Goal: Find specific page/section: Find specific page/section

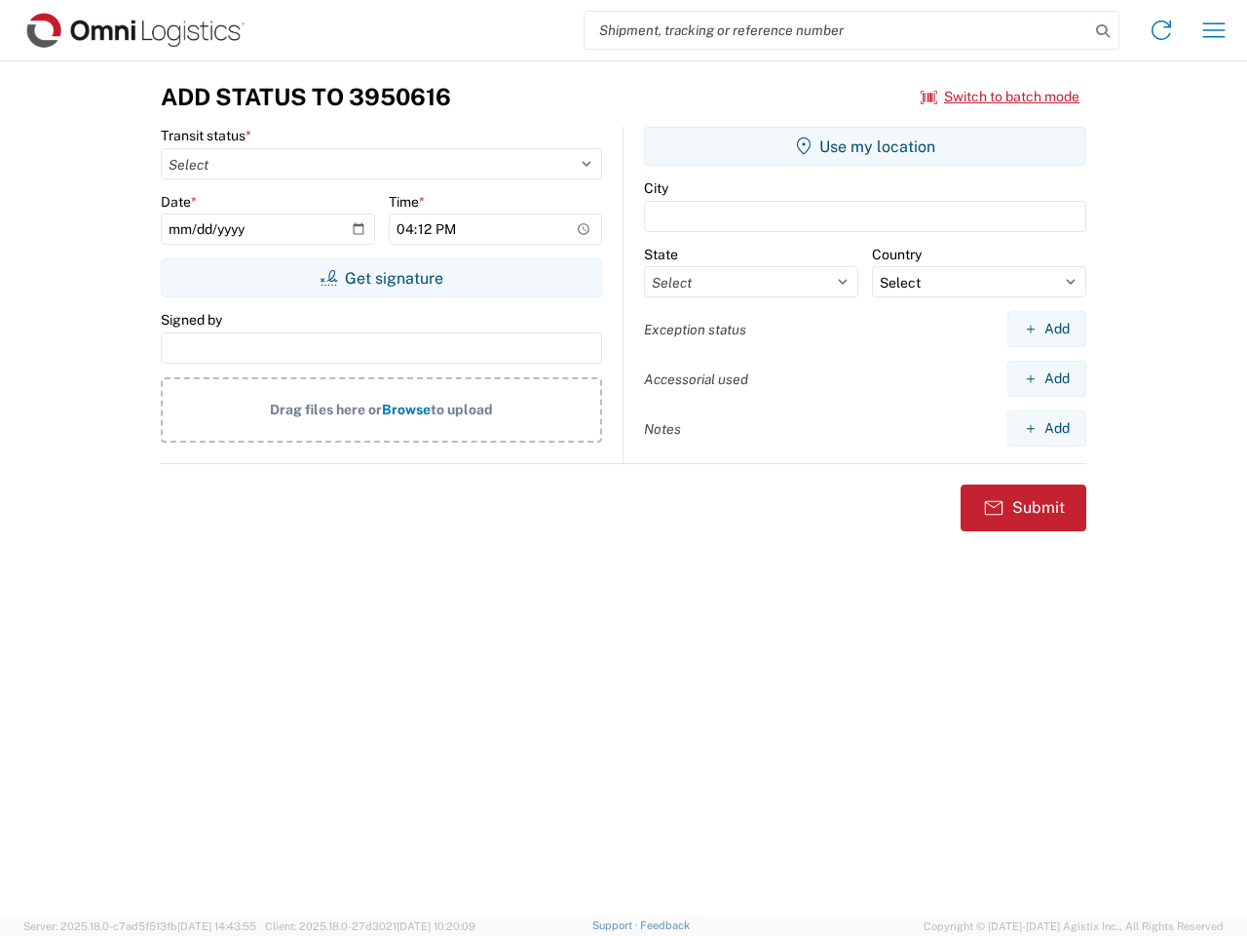
click at [837, 30] on input "search" at bounding box center [837, 30] width 505 height 37
click at [1103, 31] on icon at bounding box center [1102, 31] width 27 height 27
click at [1162, 30] on icon at bounding box center [1161, 30] width 31 height 31
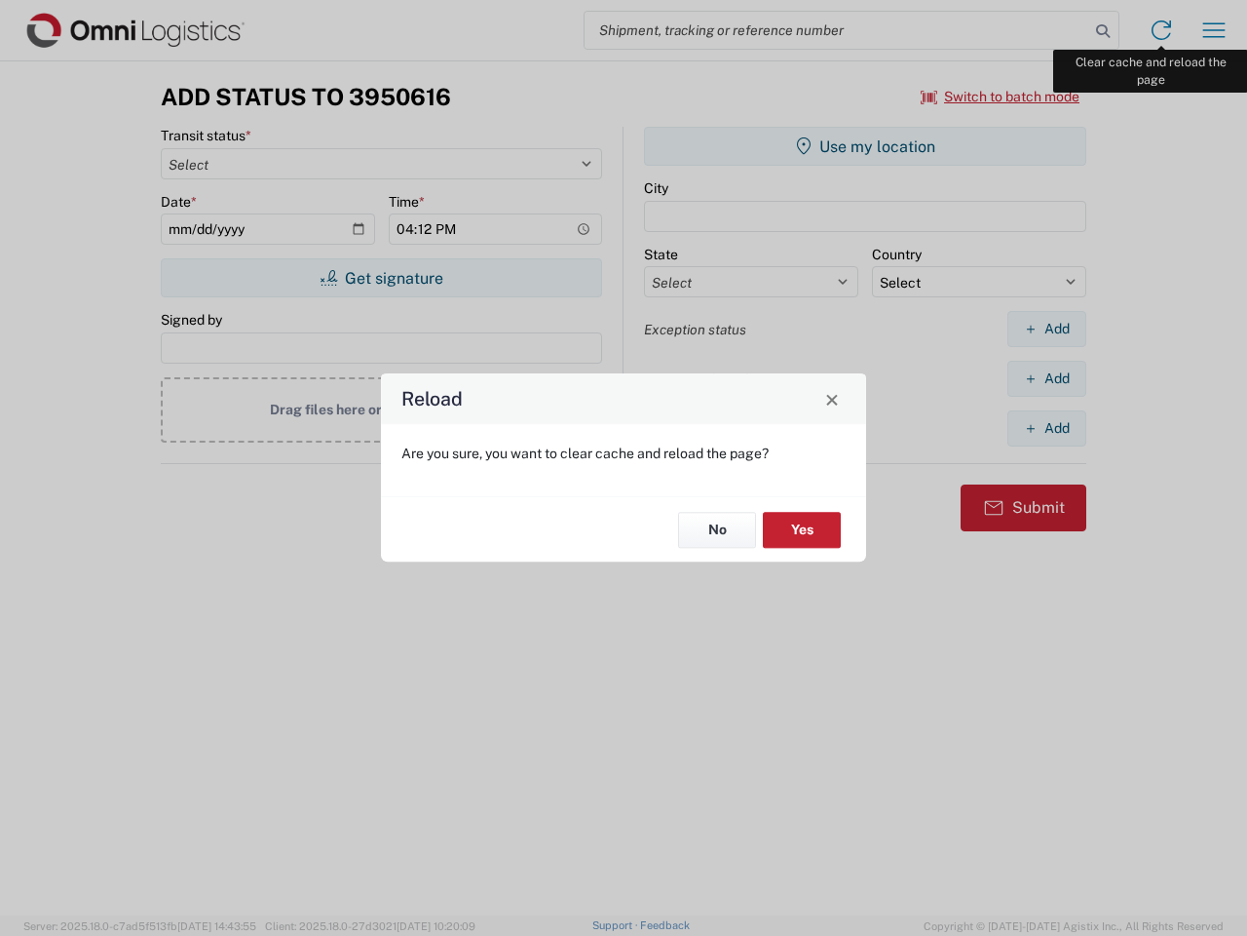
click at [1214, 30] on div "Reload Are you sure, you want to clear cache and reload the page? No Yes" at bounding box center [623, 468] width 1247 height 936
click at [1001, 96] on div "Reload Are you sure, you want to clear cache and reload the page? No Yes" at bounding box center [623, 468] width 1247 height 936
click at [381, 278] on div "Reload Are you sure, you want to clear cache and reload the page? No Yes" at bounding box center [623, 468] width 1247 height 936
click at [865, 146] on div "Reload Are you sure, you want to clear cache and reload the page? No Yes" at bounding box center [623, 468] width 1247 height 936
click at [1047, 328] on div "Reload Are you sure, you want to clear cache and reload the page? No Yes" at bounding box center [623, 468] width 1247 height 936
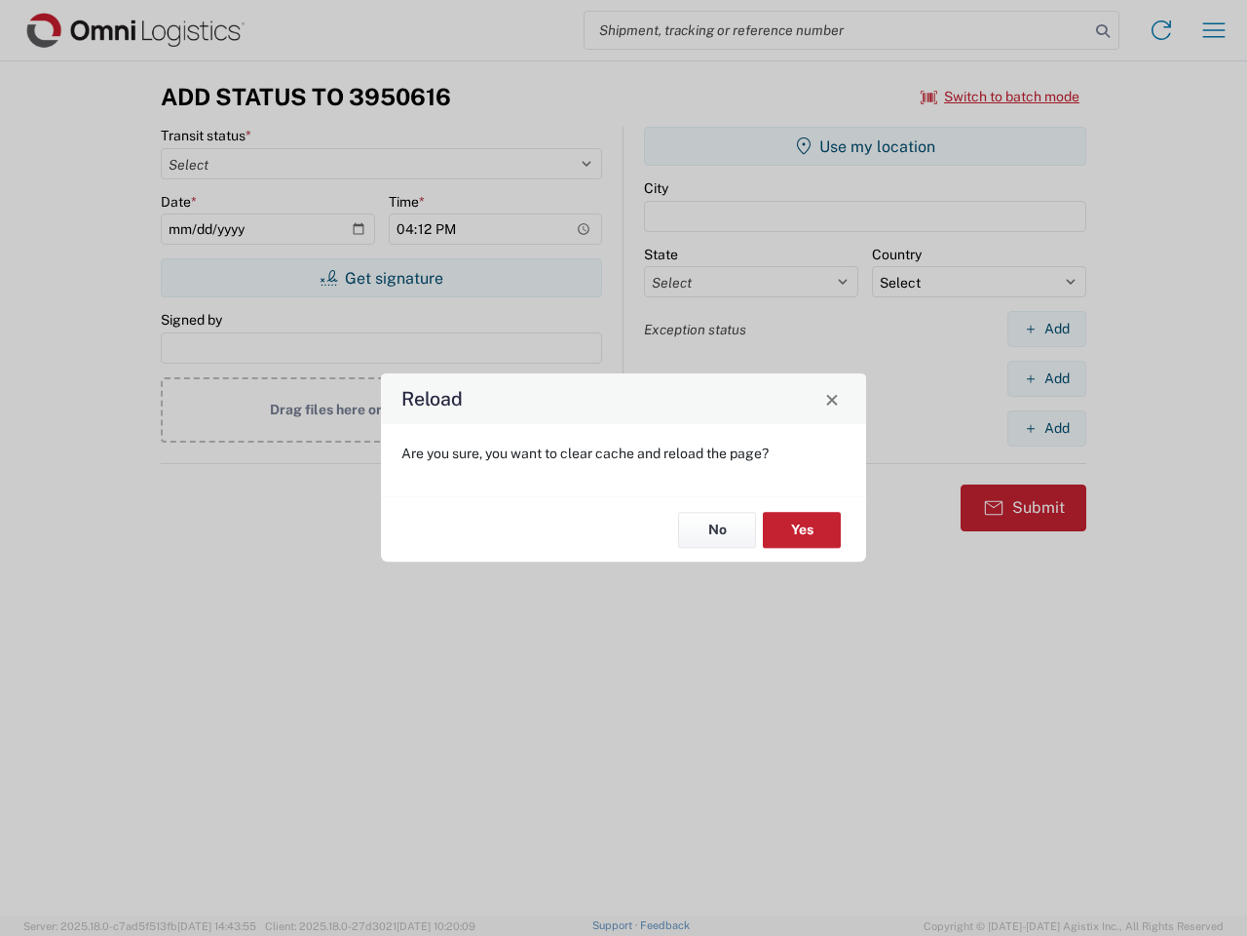
click at [1047, 378] on div "Reload Are you sure, you want to clear cache and reload the page? No Yes" at bounding box center [623, 468] width 1247 height 936
click at [1047, 428] on div "Reload Are you sure, you want to clear cache and reload the page? No Yes" at bounding box center [623, 468] width 1247 height 936
